Goal: Information Seeking & Learning: Find specific fact

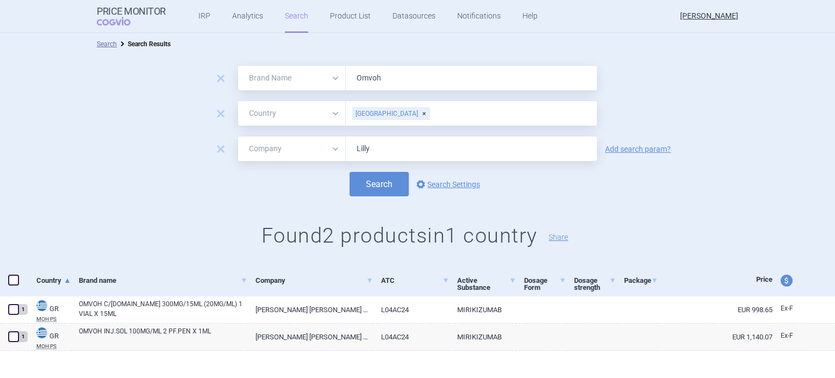
select select "brandName"
select select "country"
select select "mah"
click at [381, 114] on div "[GEOGRAPHIC_DATA]" at bounding box center [391, 113] width 78 height 13
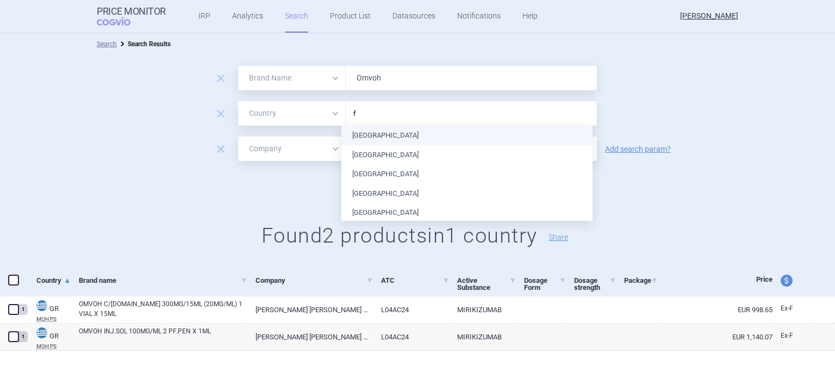
type input "fr"
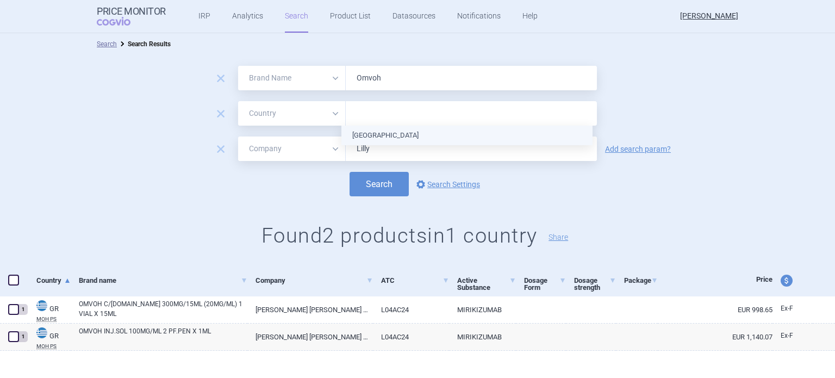
click at [372, 135] on ul "[GEOGRAPHIC_DATA]" at bounding box center [466, 136] width 251 height 20
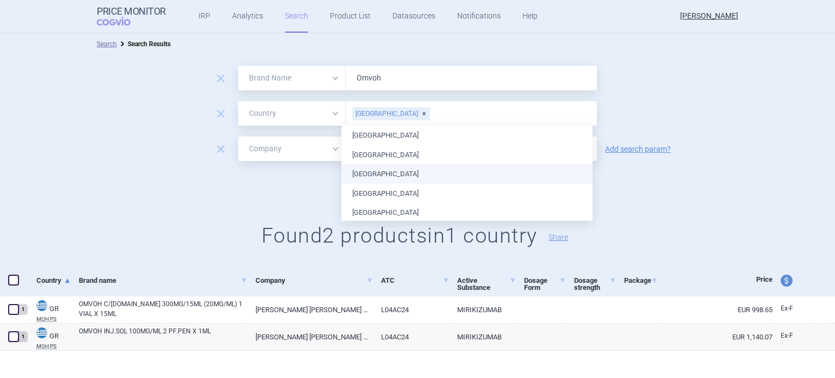
click at [708, 201] on div "remove All Brand Name ATC Company Active Substance Country Newer than Omvoh rem…" at bounding box center [417, 160] width 835 height 210
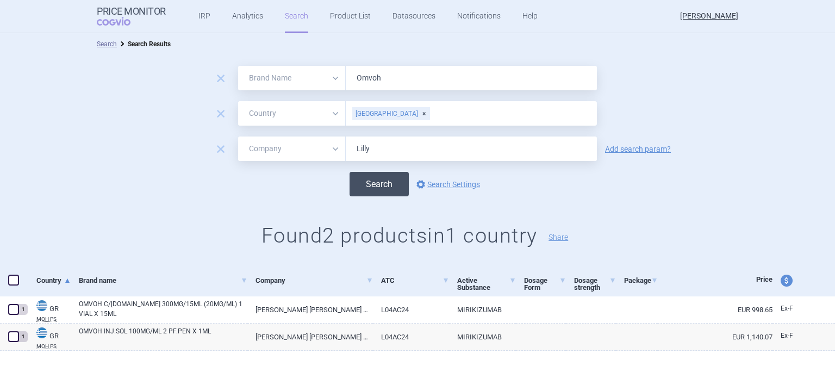
click at [384, 177] on button "Search" at bounding box center [379, 184] width 59 height 24
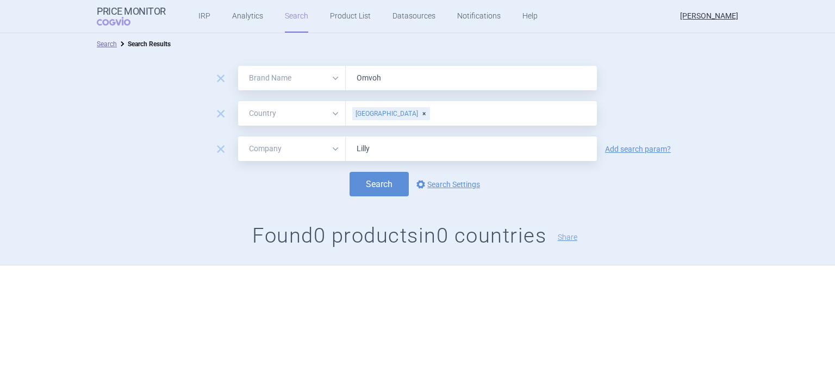
click at [381, 116] on div "[GEOGRAPHIC_DATA]" at bounding box center [391, 113] width 78 height 13
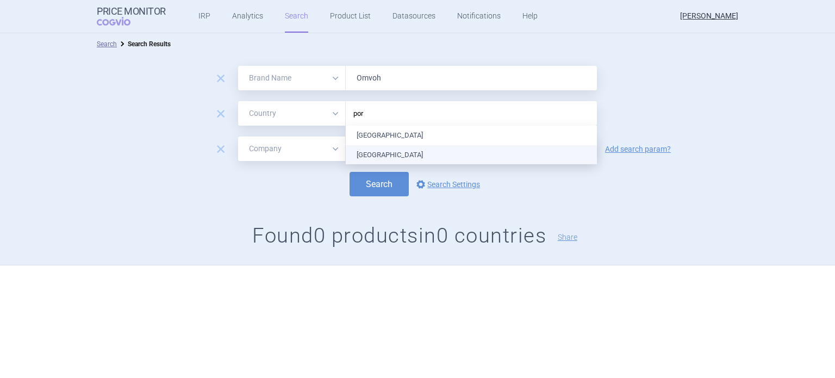
type input "port"
click at [379, 141] on ul "[GEOGRAPHIC_DATA]" at bounding box center [471, 136] width 251 height 20
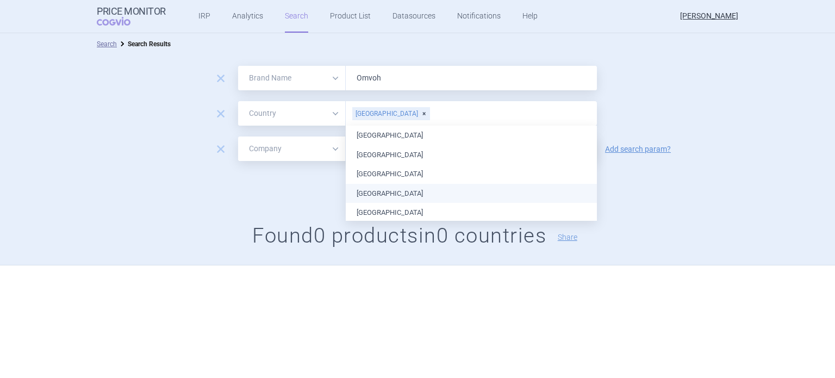
click at [657, 191] on div "Search options Search Settings" at bounding box center [417, 184] width 835 height 24
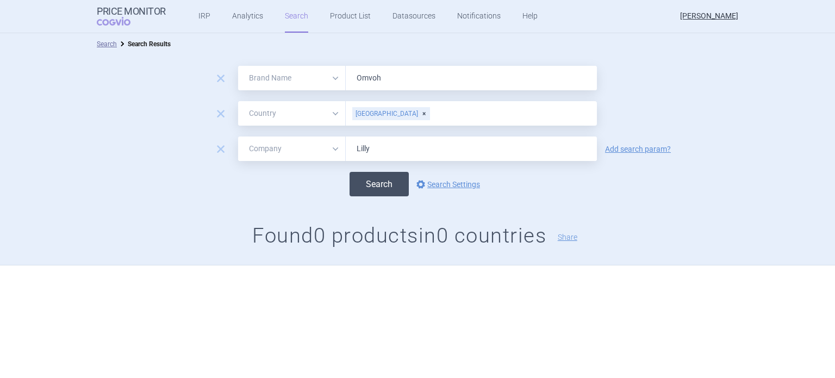
click at [383, 183] on button "Search" at bounding box center [379, 184] width 59 height 24
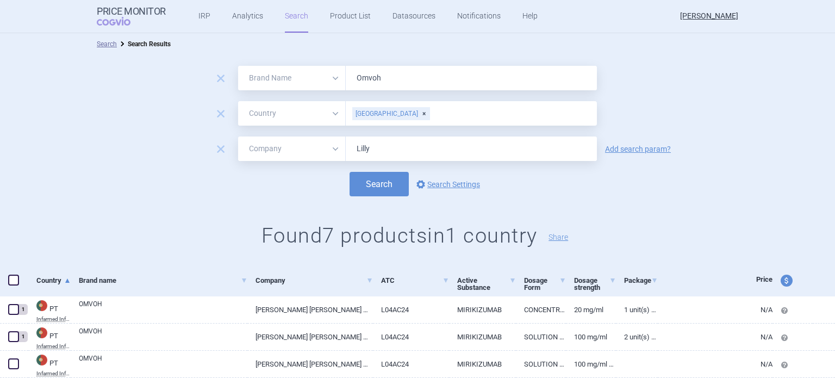
scroll to position [136, 0]
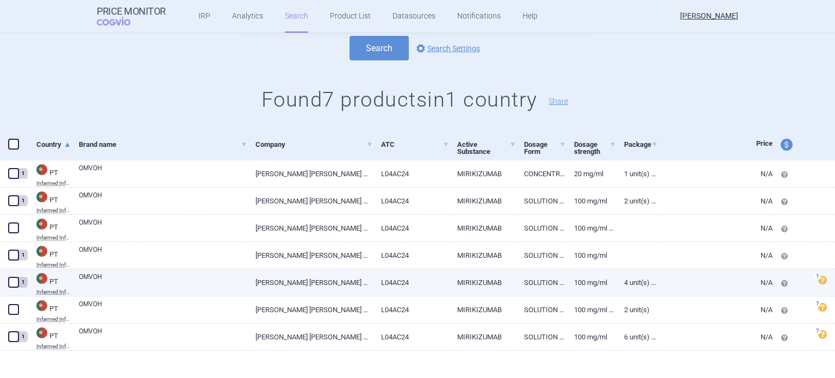
click at [550, 282] on link "SOLUTION FOR INJECTION IN PRE-FILLED PEN" at bounding box center [541, 282] width 50 height 27
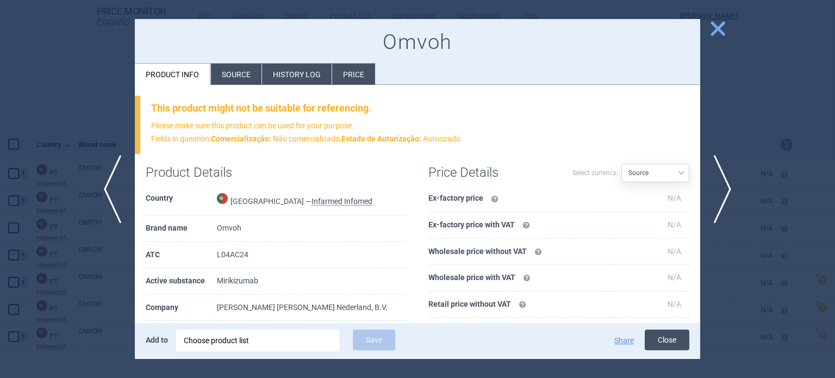
click at [679, 342] on button "Close" at bounding box center [667, 339] width 45 height 21
